Goal: Task Accomplishment & Management: Manage account settings

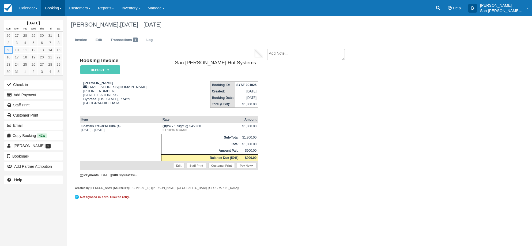
click at [57, 9] on link "Booking" at bounding box center [53, 8] width 24 height 16
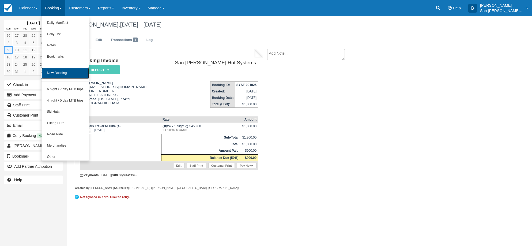
click at [59, 73] on link "New Booking" at bounding box center [64, 72] width 47 height 11
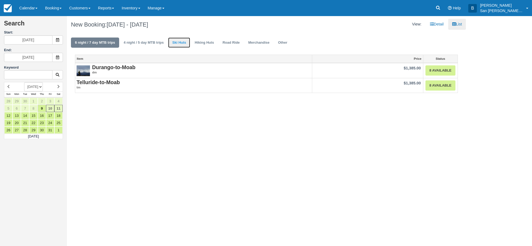
click at [184, 45] on link "Ski Huts" at bounding box center [179, 42] width 22 height 10
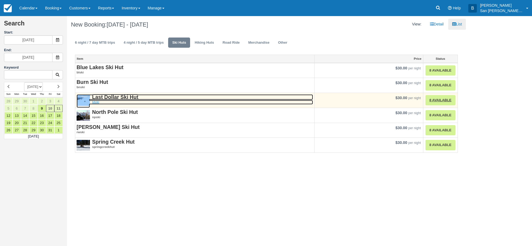
click at [122, 96] on strong "Last Dollar Ski Hut" at bounding box center [115, 97] width 46 height 6
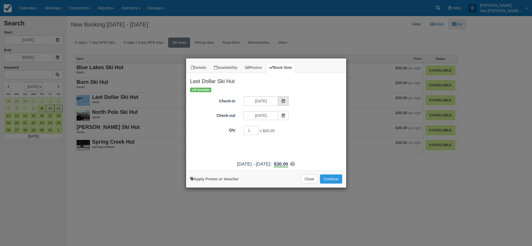
click at [282, 101] on icon "Item Modal" at bounding box center [283, 101] width 4 height 4
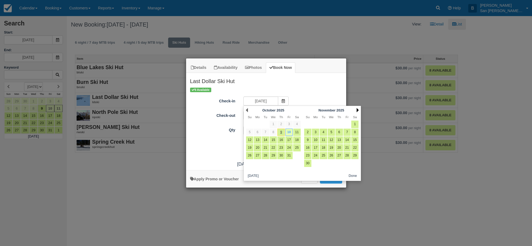
click at [358, 110] on link "Next" at bounding box center [357, 110] width 2 height 4
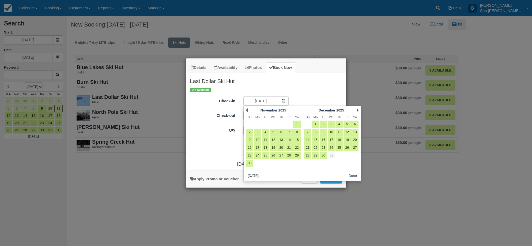
click at [358, 110] on link "Next" at bounding box center [357, 110] width 2 height 4
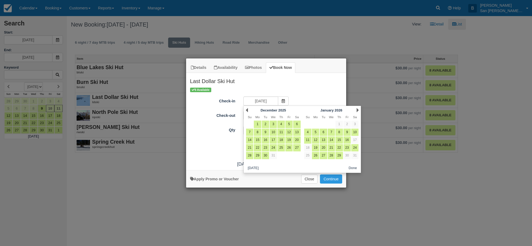
click at [358, 110] on link "Next" at bounding box center [357, 110] width 2 height 4
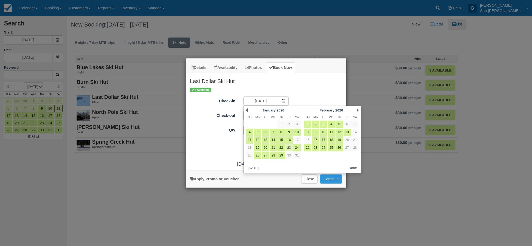
click at [290, 147] on link "23" at bounding box center [288, 147] width 7 height 7
type input "01/23/26"
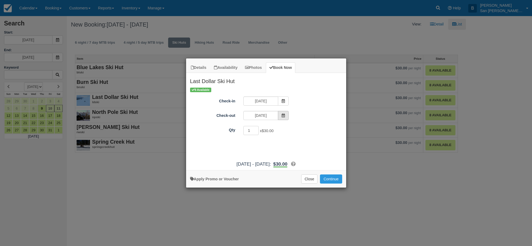
click at [282, 115] on icon "Item Modal" at bounding box center [283, 115] width 4 height 4
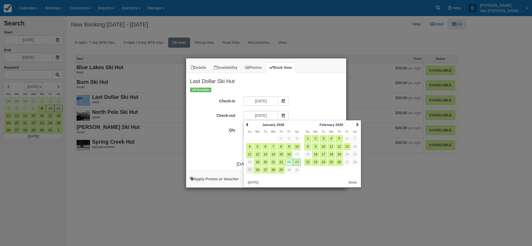
click at [247, 172] on link "25" at bounding box center [249, 169] width 7 height 7
type input "01/25/26"
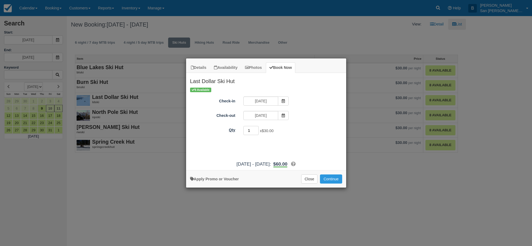
drag, startPoint x: 251, startPoint y: 131, endPoint x: 227, endPoint y: 131, distance: 24.6
click at [227, 131] on div "Qty 1 x $30.00 Required." at bounding box center [266, 130] width 160 height 10
type input "8"
click at [335, 182] on button "Continue" at bounding box center [331, 178] width 22 height 9
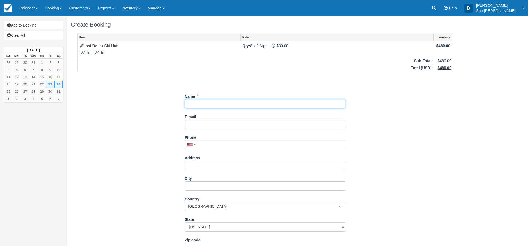
click at [190, 103] on input "Name" at bounding box center [265, 103] width 161 height 9
type input "[PERSON_NAME]"
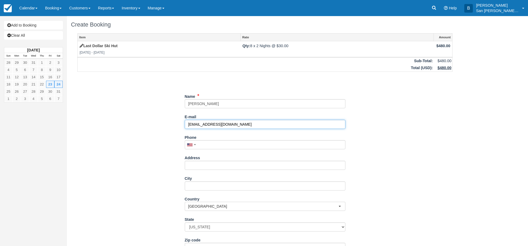
type input "[EMAIL_ADDRESS][DOMAIN_NAME]"
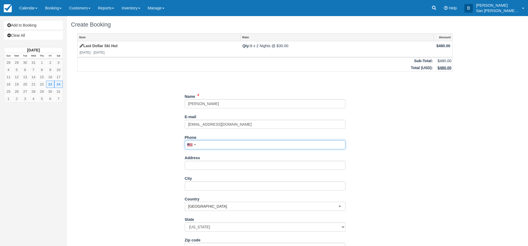
click at [211, 145] on input "Phone" at bounding box center [265, 144] width 161 height 9
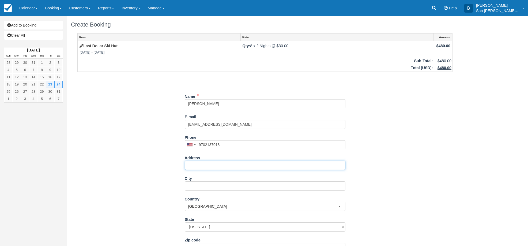
type input "(970) 213-7018"
click at [203, 165] on input "Address" at bounding box center [265, 165] width 161 height 9
type input "[STREET_ADDRESS]"
click at [195, 185] on input "City" at bounding box center [265, 185] width 161 height 9
type input "Montrose"
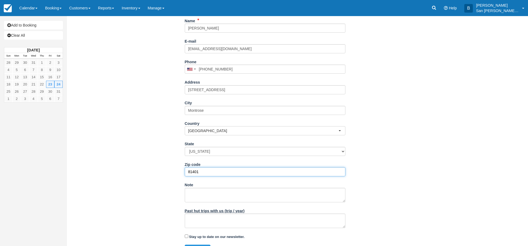
scroll to position [87, 0]
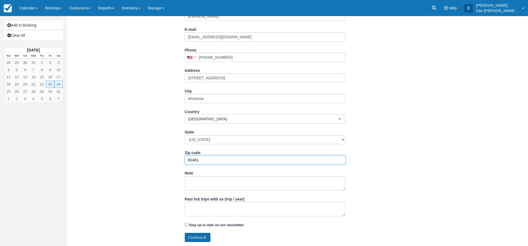
type input "81401"
click at [199, 234] on button "Continue" at bounding box center [198, 236] width 26 height 9
type input "+19702137018"
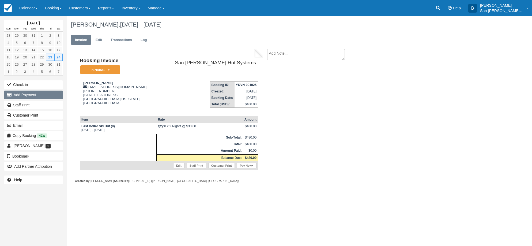
click at [27, 92] on button "Add Payment" at bounding box center [33, 94] width 59 height 9
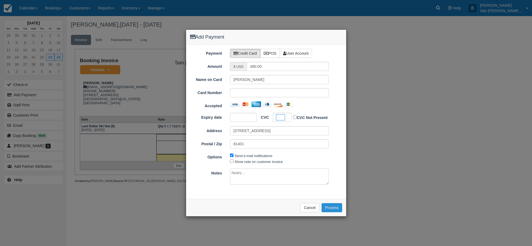
click at [333, 206] on button "Process" at bounding box center [331, 207] width 21 height 9
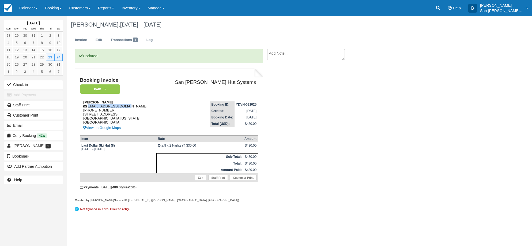
drag, startPoint x: 87, startPoint y: 105, endPoint x: 137, endPoint y: 108, distance: 49.3
click at [137, 108] on div "[PERSON_NAME] [PERSON_NAME][EMAIL_ADDRESS][DOMAIN_NAME] [PHONE_NUMBER] [STREET_…" at bounding box center [119, 115] width 79 height 31
drag, startPoint x: 136, startPoint y: 94, endPoint x: 126, endPoint y: 97, distance: 10.7
click at [136, 94] on td "Booking Invoice Paid   Pending Reserved Deposit Waiting Cancelled Shuttle" at bounding box center [119, 86] width 79 height 19
drag, startPoint x: 88, startPoint y: 106, endPoint x: 124, endPoint y: 108, distance: 36.2
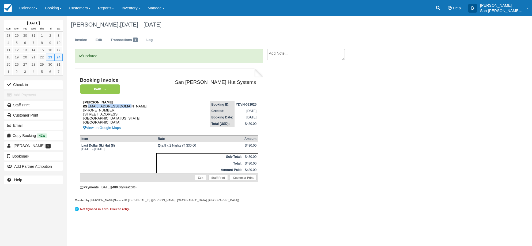
click at [126, 108] on div "[PERSON_NAME] [PERSON_NAME][EMAIL_ADDRESS][DOMAIN_NAME] [PHONE_NUMBER] [STREET_…" at bounding box center [119, 115] width 79 height 31
copy div "kaceydoner@gmail.com"
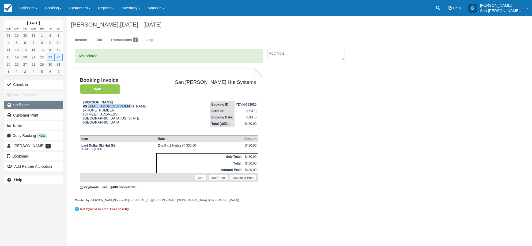
click at [24, 104] on link "Staff Print" at bounding box center [33, 105] width 59 height 9
click at [440, 5] on icon at bounding box center [437, 7] width 5 height 5
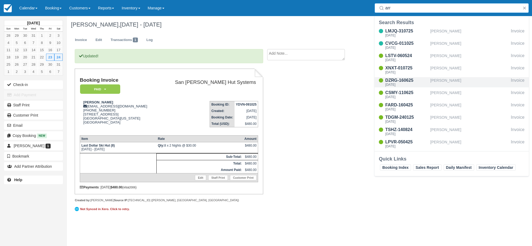
type input "arr"
click at [396, 80] on div "DZRG-160625" at bounding box center [406, 80] width 43 height 6
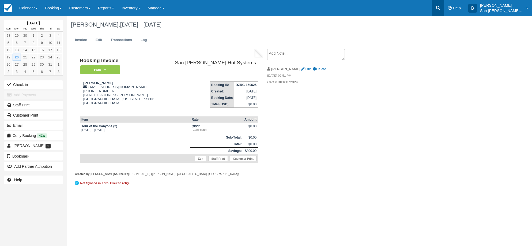
click at [440, 7] on icon at bounding box center [438, 8] width 4 height 4
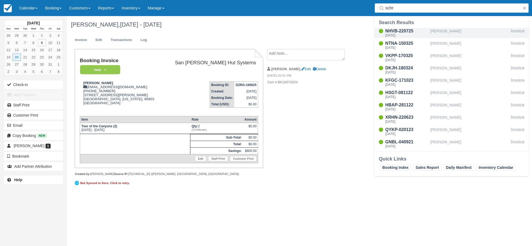
type input "schr"
click at [398, 34] on div "[DATE]" at bounding box center [406, 35] width 43 height 3
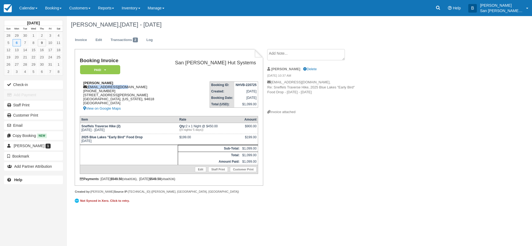
drag, startPoint x: 89, startPoint y: 87, endPoint x: 129, endPoint y: 87, distance: 40.7
click at [129, 87] on div "[PERSON_NAME] [EMAIL_ADDRESS][DOMAIN_NAME] [PHONE_NUMBER] [STREET_ADDRESS][PERS…" at bounding box center [121, 96] width 83 height 31
copy div "[EMAIL_ADDRESS][DOMAIN_NAME]"
click at [393, 169] on div "Gretchen Schreiber, Oct 06 - Oct 07 2025 Invoice Edit Transactions 2 Log Bookin…" at bounding box center [266, 113] width 399 height 194
drag, startPoint x: 87, startPoint y: 91, endPoint x: 121, endPoint y: 91, distance: 34.5
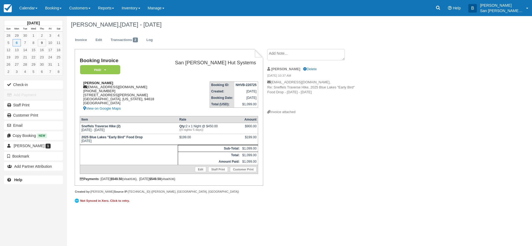
click at [121, 91] on div "Gretchen Schreiber wackergr@yahoo.com 1 (310) 622-5054 5951 Keith Ave Oakland, …" at bounding box center [121, 96] width 83 height 31
copy div "310) 622-5054"
click at [440, 10] on icon at bounding box center [437, 7] width 5 height 5
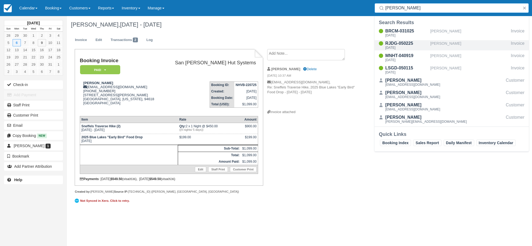
type input "Buntin"
click at [400, 43] on div "RJDG-050225" at bounding box center [406, 43] width 43 height 6
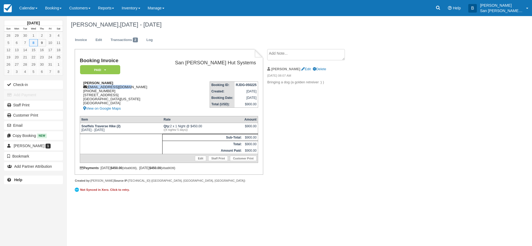
drag, startPoint x: 88, startPoint y: 87, endPoint x: 129, endPoint y: 87, distance: 41.7
click at [129, 87] on div "Bre Buntin bre.nedden@gmail.com 1 (715) 610-5920 4650 W. Mineral Drive Unit 111…" at bounding box center [119, 96] width 79 height 31
copy div "bre.nedden@gmail.com"
click at [440, 7] on icon at bounding box center [437, 7] width 5 height 5
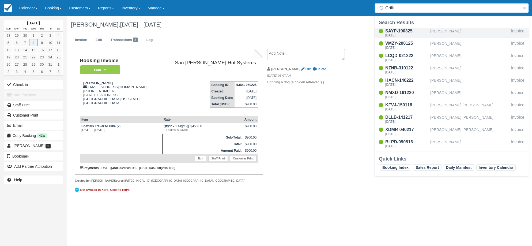
type input "Griffi"
click at [403, 32] on div "SAYP-190325" at bounding box center [406, 31] width 43 height 6
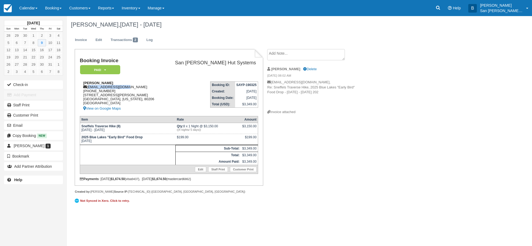
drag, startPoint x: 88, startPoint y: 87, endPoint x: 141, endPoint y: 86, distance: 53.5
click at [141, 86] on div "[PERSON_NAME] [EMAIL_ADDRESS][DOMAIN_NAME] [PHONE_NUMBER] [STREET_ADDRESS][PERS…" at bounding box center [121, 96] width 83 height 31
copy div "mgriff122@gmail.com"
click at [443, 10] on link at bounding box center [438, 8] width 12 height 16
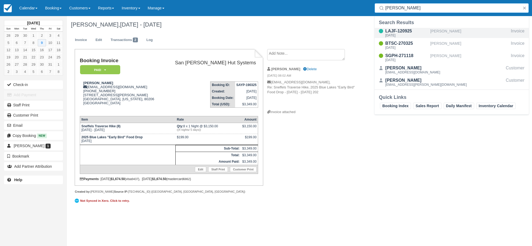
type input "Korth"
click at [394, 31] on div "LAJF-120925" at bounding box center [406, 31] width 43 height 6
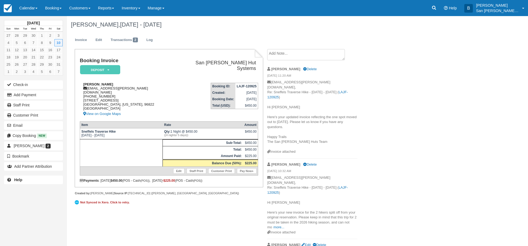
drag, startPoint x: 87, startPoint y: 88, endPoint x: 140, endPoint y: 89, distance: 52.2
click at [140, 89] on div "[PERSON_NAME] [PERSON_NAME][EMAIL_ADDRESS][PERSON_NAME][DOMAIN_NAME] [PHONE_NUM…" at bounding box center [127, 99] width 94 height 35
drag, startPoint x: 140, startPoint y: 89, endPoint x: 134, endPoint y: 89, distance: 5.4
click at [140, 89] on div "[PERSON_NAME] [PERSON_NAME][EMAIL_ADDRESS][PERSON_NAME][DOMAIN_NAME] [PHONE_NUM…" at bounding box center [127, 99] width 94 height 35
drag, startPoint x: 146, startPoint y: 67, endPoint x: 110, endPoint y: 81, distance: 39.1
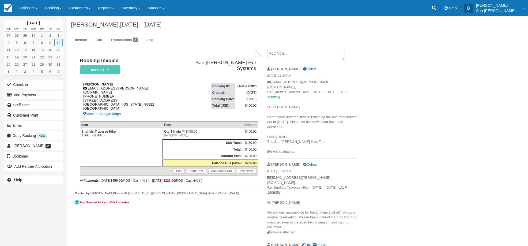
click at [146, 67] on td "Booking Invoice Deposit   Pending Reserved Paid Waiting Cancelled Void Shuttle" at bounding box center [127, 68] width 94 height 21
click at [89, 87] on div "[PERSON_NAME] [PERSON_NAME][EMAIL_ADDRESS][PERSON_NAME][DOMAIN_NAME] [PHONE_NUM…" at bounding box center [127, 99] width 94 height 35
drag, startPoint x: 88, startPoint y: 88, endPoint x: 129, endPoint y: 87, distance: 40.9
click at [129, 87] on div "[PERSON_NAME] [PERSON_NAME][EMAIL_ADDRESS][PERSON_NAME][DOMAIN_NAME] [PHONE_NUM…" at bounding box center [127, 99] width 94 height 35
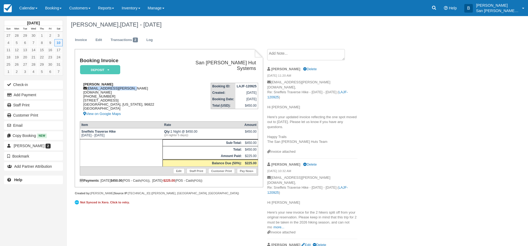
copy div "[EMAIL_ADDRESS][PERSON_NAME][DOMAIN_NAME]"
click at [440, 8] on link at bounding box center [433, 8] width 12 height 16
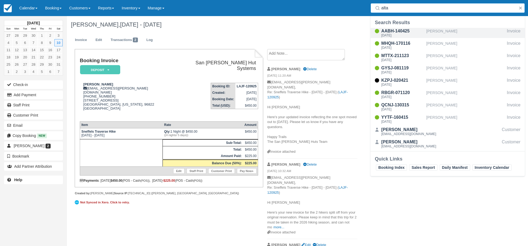
type input "alta"
click at [391, 34] on div "[DATE]" at bounding box center [402, 35] width 43 height 3
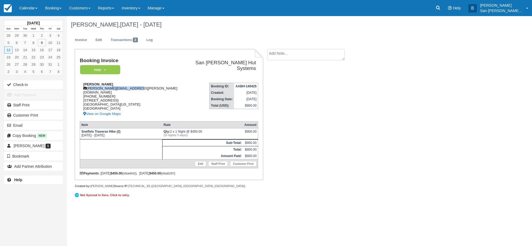
drag, startPoint x: 88, startPoint y: 87, endPoint x: 145, endPoint y: 86, distance: 57.0
click at [145, 86] on div "Vincent Altavilla vince.altavilla@gmail.com 1 (321) 212-9721 2923 SW 39th Terra…" at bounding box center [132, 99] width 104 height 35
copy div "vince.altavilla@gmail.com"
click at [440, 9] on icon at bounding box center [437, 7] width 5 height 5
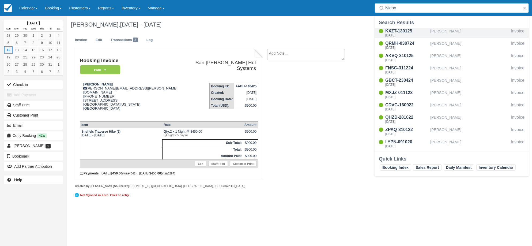
type input "Nicho"
click at [409, 32] on div "KXZT-130125" at bounding box center [406, 31] width 43 height 6
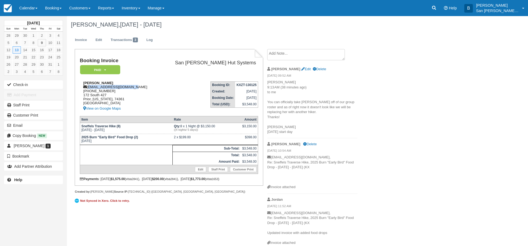
drag, startPoint x: 88, startPoint y: 87, endPoint x: 143, endPoint y: 85, distance: 54.3
click at [143, 85] on div "Missy Nicholas missyritchie9@gmail.com 1 (918) 695-6072 172 South 427 Prior, Ok…" at bounding box center [119, 96] width 79 height 31
copy div "missyritchie9@gmail.com"
click at [436, 9] on icon at bounding box center [434, 8] width 4 height 4
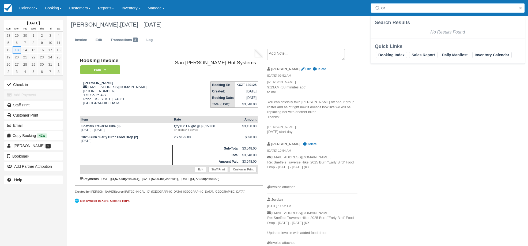
type input "o"
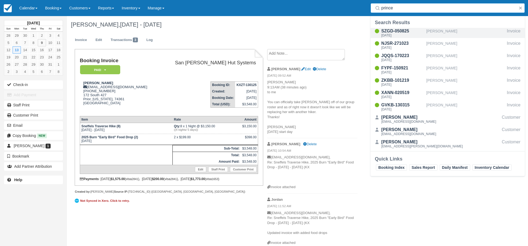
type input "prince"
click at [392, 33] on div "SZGD-050825" at bounding box center [402, 31] width 43 height 6
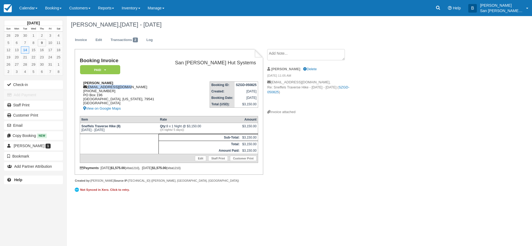
drag, startPoint x: 88, startPoint y: 88, endPoint x: 148, endPoint y: 88, distance: 60.5
click at [148, 88] on div "[PERSON_NAME] [EMAIL_ADDRESS][DOMAIN_NAME] [PHONE_NUMBER] [STREET_ADDRESS][US_S…" at bounding box center [121, 96] width 83 height 31
copy div "jdprinceag@gmail.com"
click at [444, 8] on link at bounding box center [438, 8] width 12 height 16
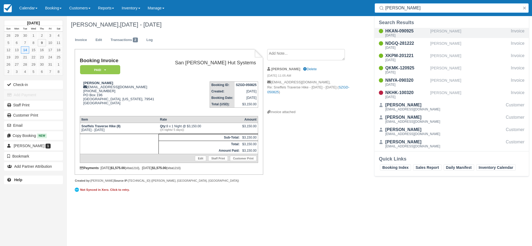
type input "sween"
click at [402, 35] on div "[DATE]" at bounding box center [406, 35] width 43 height 3
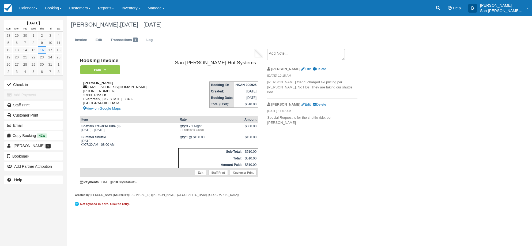
drag, startPoint x: 88, startPoint y: 87, endPoint x: 148, endPoint y: 87, distance: 60.2
click at [152, 87] on div "[PERSON_NAME] [EMAIL_ADDRESS][DOMAIN_NAME] [PHONE_NUMBER] 27660 [STREET_ADDRESS…" at bounding box center [119, 96] width 79 height 31
copy div "[EMAIL_ADDRESS][DOMAIN_NAME]"
click at [444, 12] on link at bounding box center [438, 8] width 12 height 16
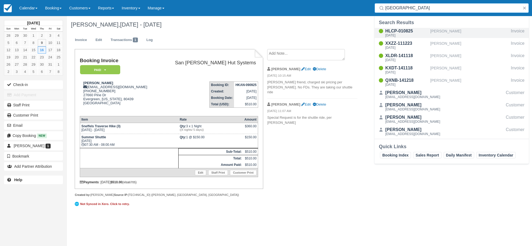
type input "milan"
click at [394, 32] on div "HLCP-010825" at bounding box center [406, 31] width 43 height 6
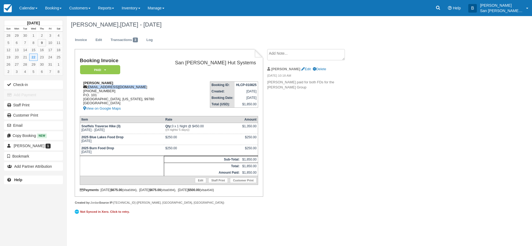
drag, startPoint x: 88, startPoint y: 87, endPoint x: 158, endPoint y: 88, distance: 69.8
click at [158, 88] on div "[PERSON_NAME] [EMAIL_ADDRESS][DOMAIN_NAME] [PHONE_NUMBER] P.O. [GEOGRAPHIC_DATA…" at bounding box center [121, 96] width 83 height 31
copy div "[EMAIL_ADDRESS][DOMAIN_NAME]"
